Goal: Information Seeking & Learning: Understand process/instructions

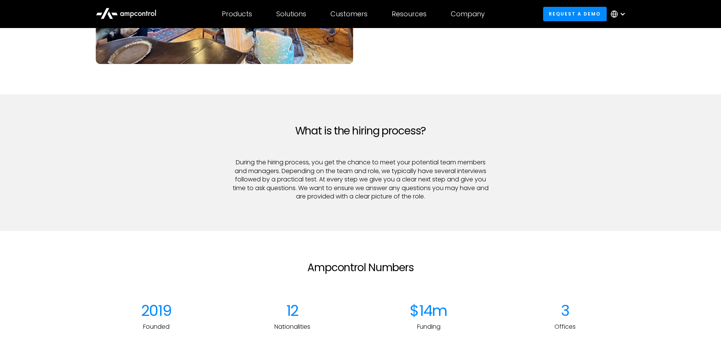
scroll to position [851, 0]
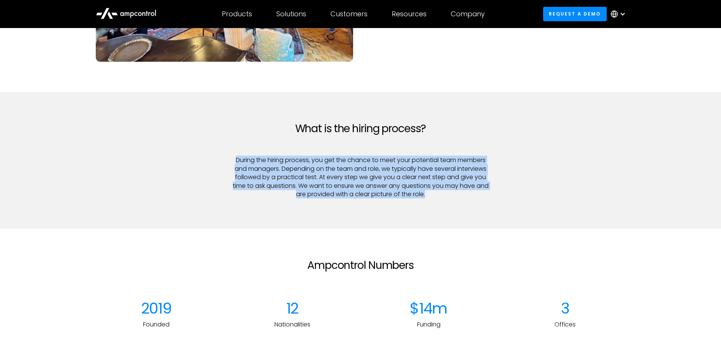
drag, startPoint x: 235, startPoint y: 161, endPoint x: 495, endPoint y: 193, distance: 262.0
click at [495, 193] on div "What is the hiring process? During the hiring process, you get the chance to me…" at bounding box center [360, 160] width 273 height 76
copy p "During the hiring process, you get the chance to meet your potential team membe…"
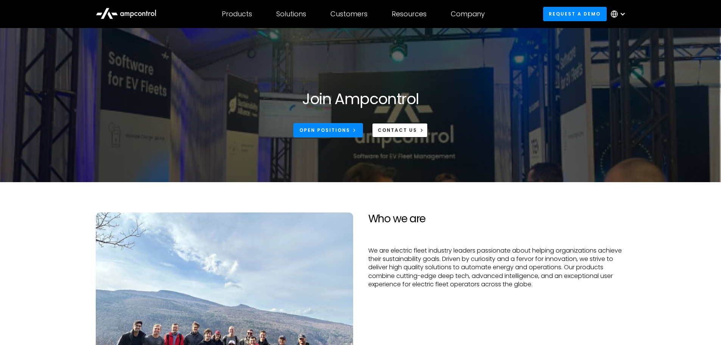
scroll to position [0, 0]
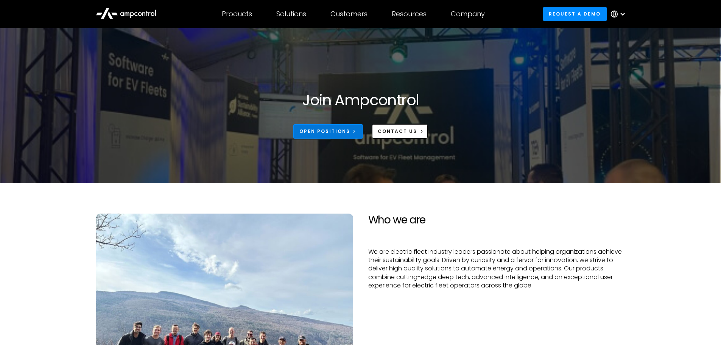
click at [355, 132] on icon at bounding box center [354, 131] width 5 height 5
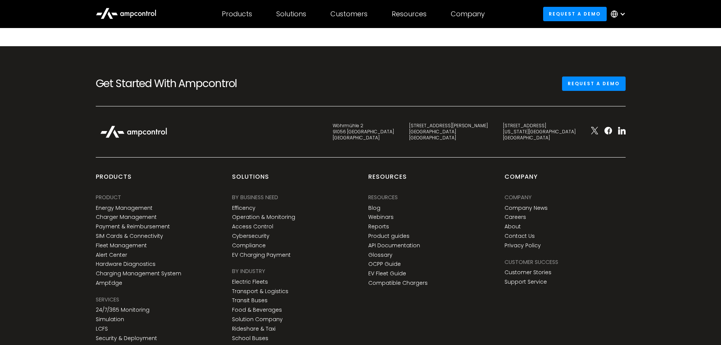
scroll to position [1229, 0]
